Goal: Find specific page/section: Find specific page/section

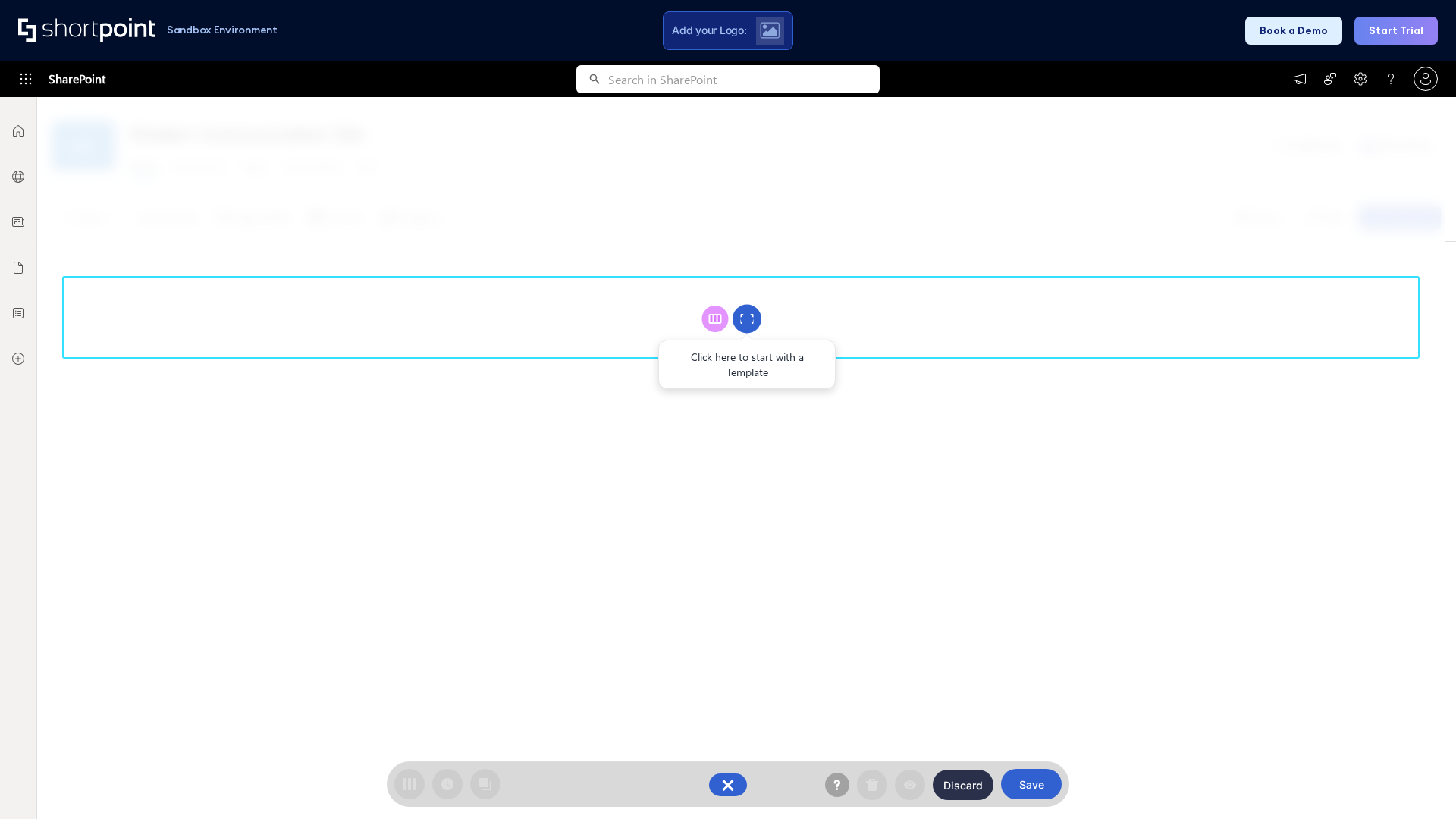
click at [747, 319] on circle at bounding box center [747, 319] width 28 height 29
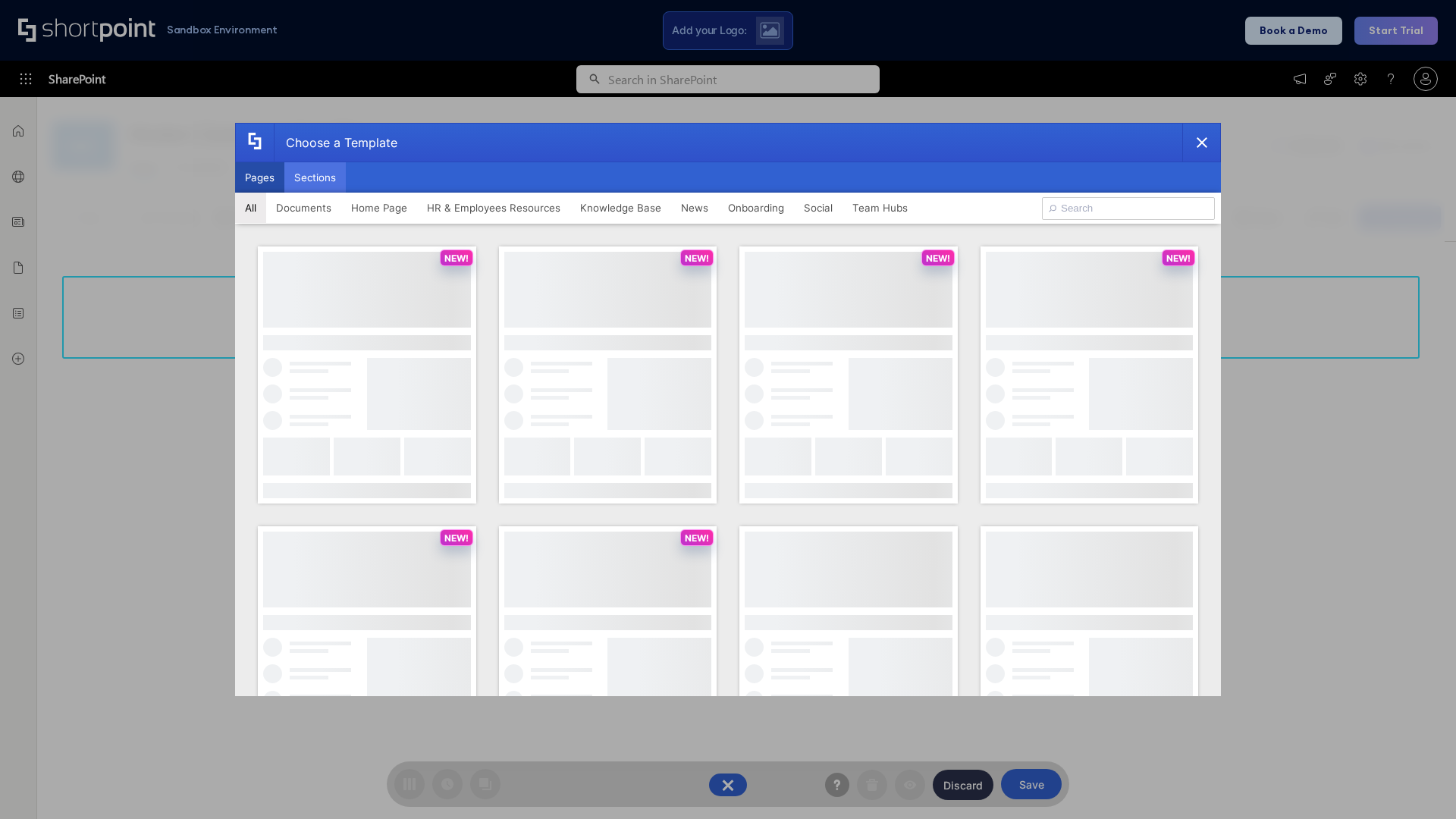
click at [315, 178] on button "Sections" at bounding box center [314, 178] width 61 height 30
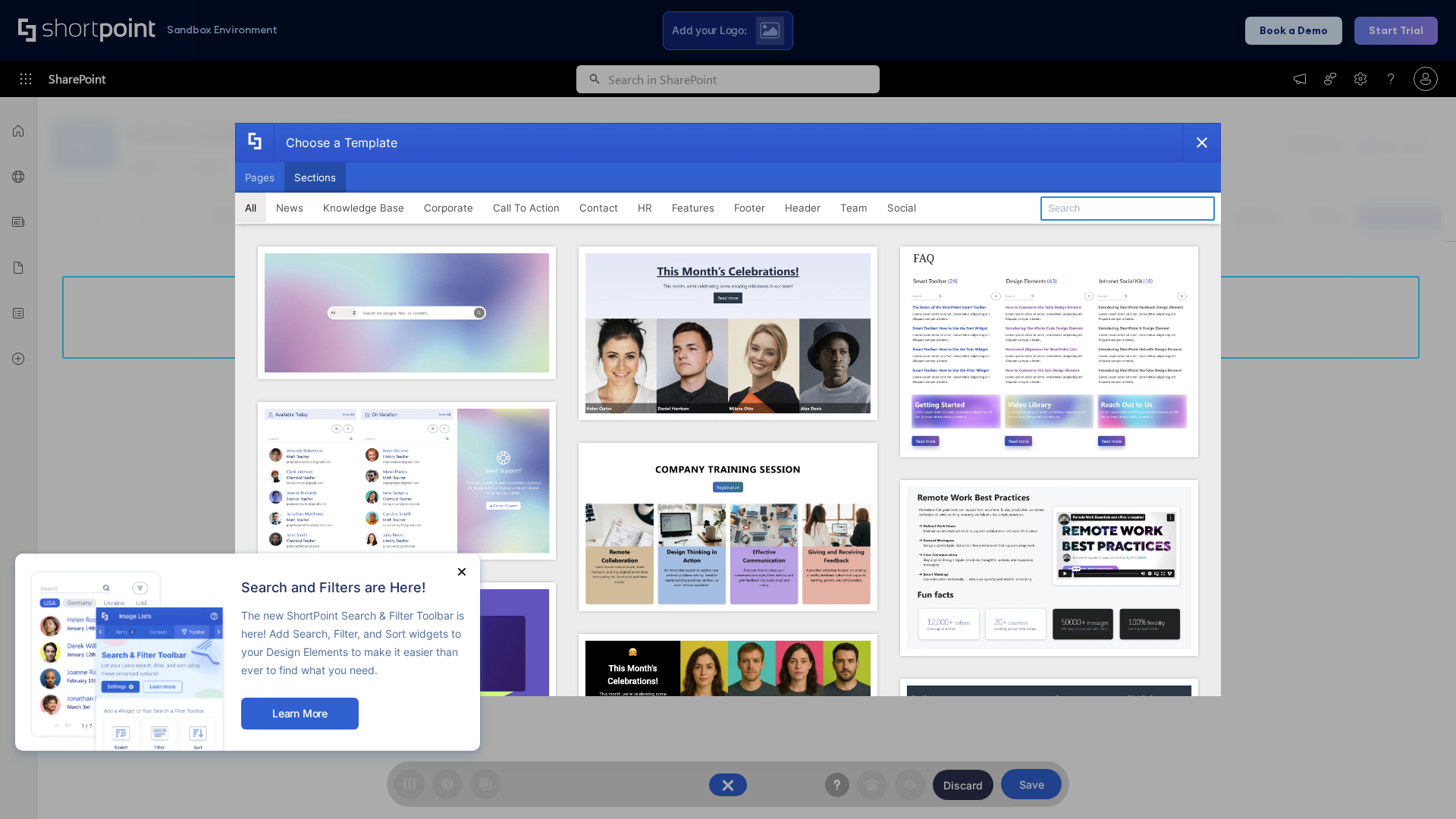
type input "HR Hub"
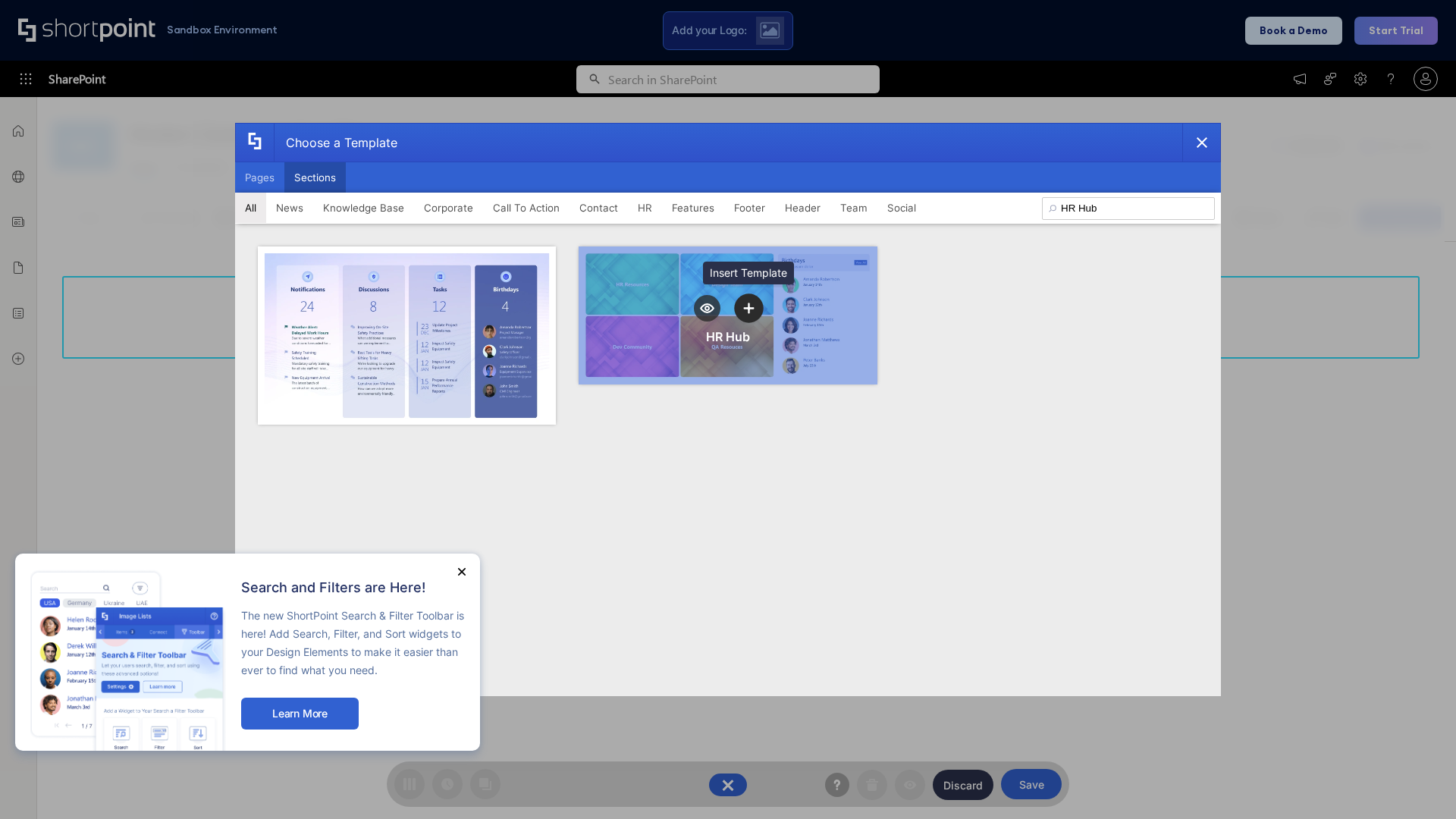
click at [749, 308] on icon "template selector" at bounding box center [749, 308] width 11 height 11
